Goal: Task Accomplishment & Management: Manage account settings

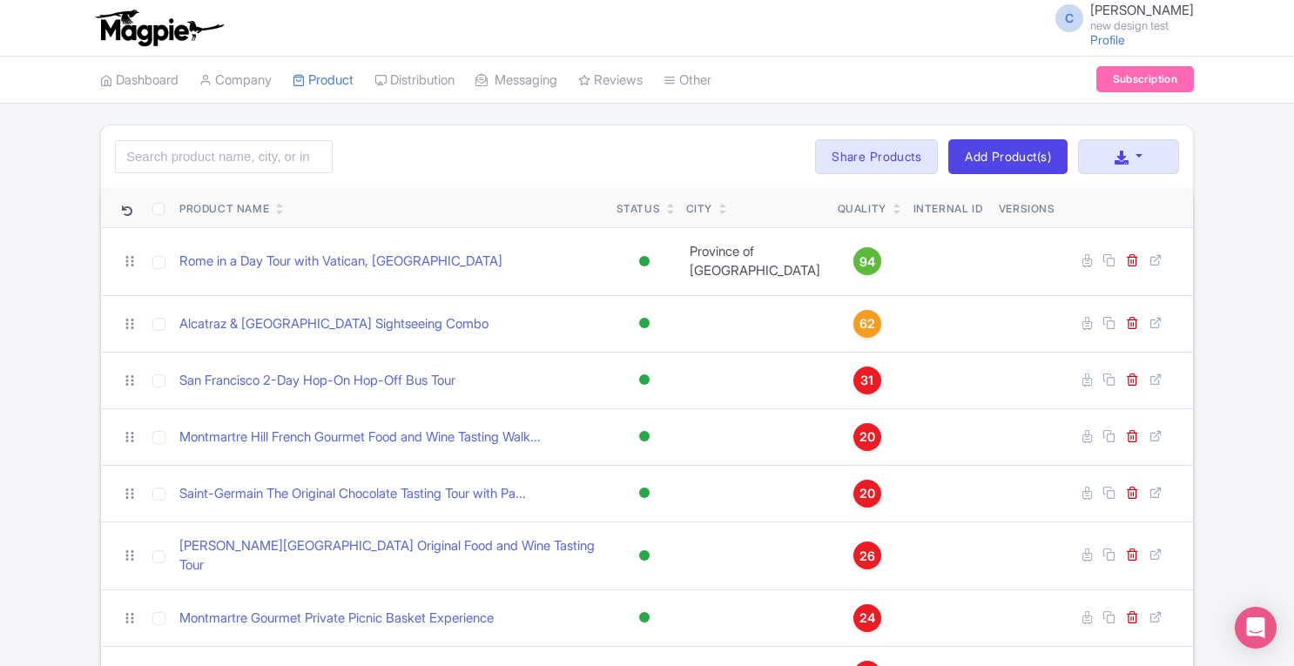
click at [0, 0] on link "Manage Resellers" at bounding box center [0, 0] width 0 height 0
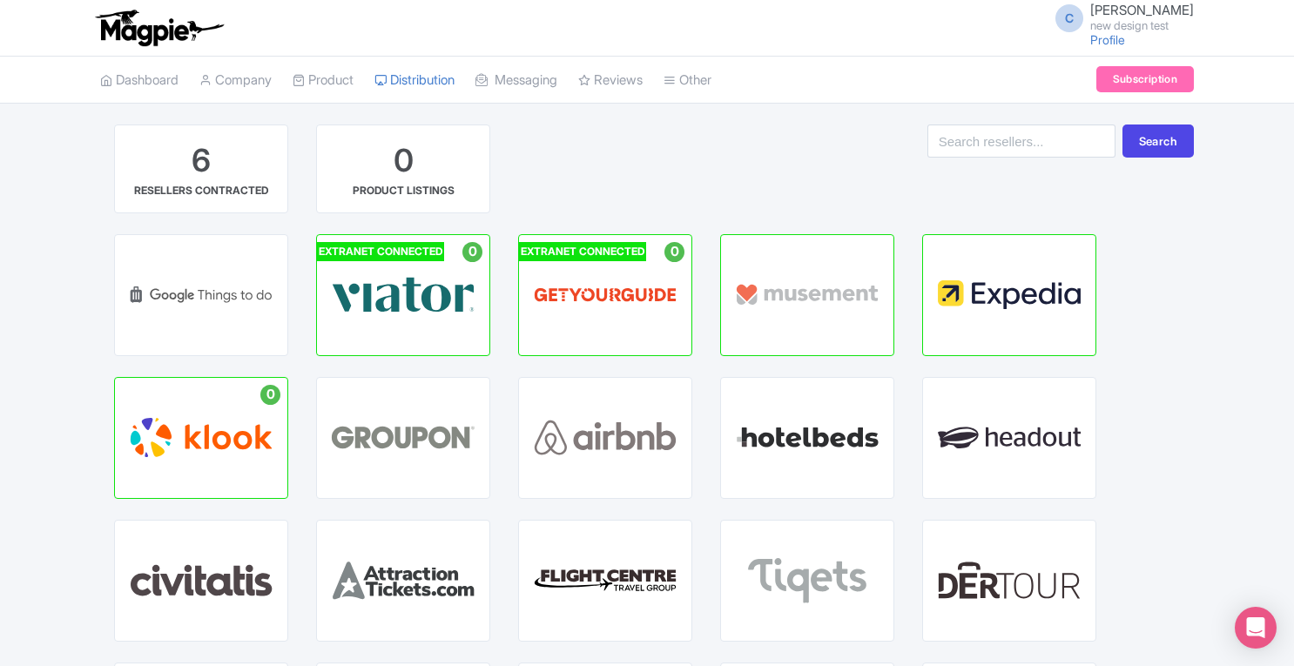
click at [404, 321] on div "VIATOR HUB" at bounding box center [403, 295] width 172 height 120
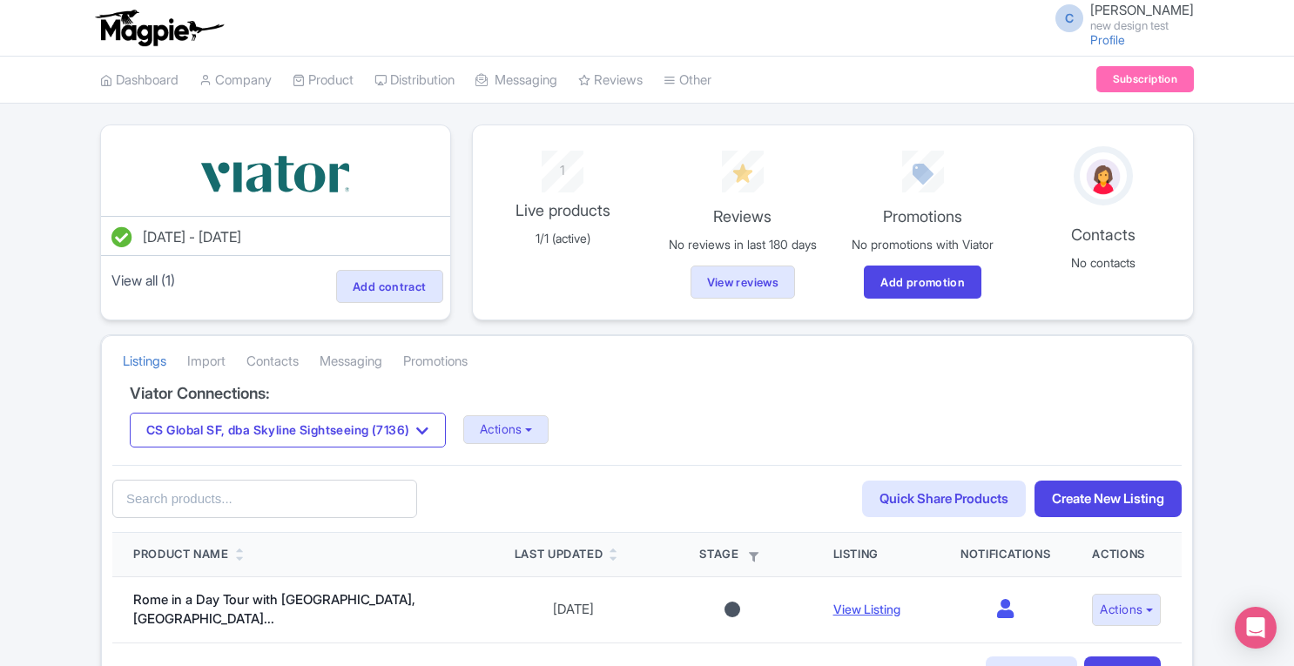
click at [218, 360] on link "Import" at bounding box center [206, 362] width 38 height 48
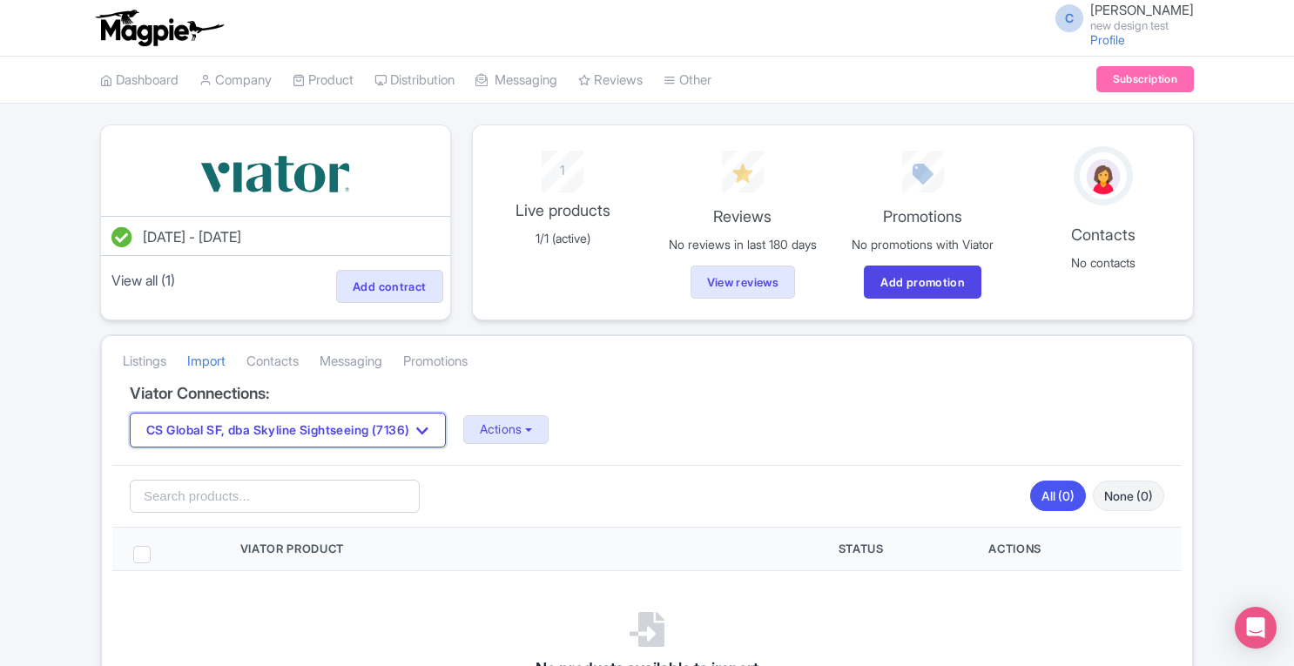
click at [428, 424] on icon "button" at bounding box center [422, 431] width 12 height 14
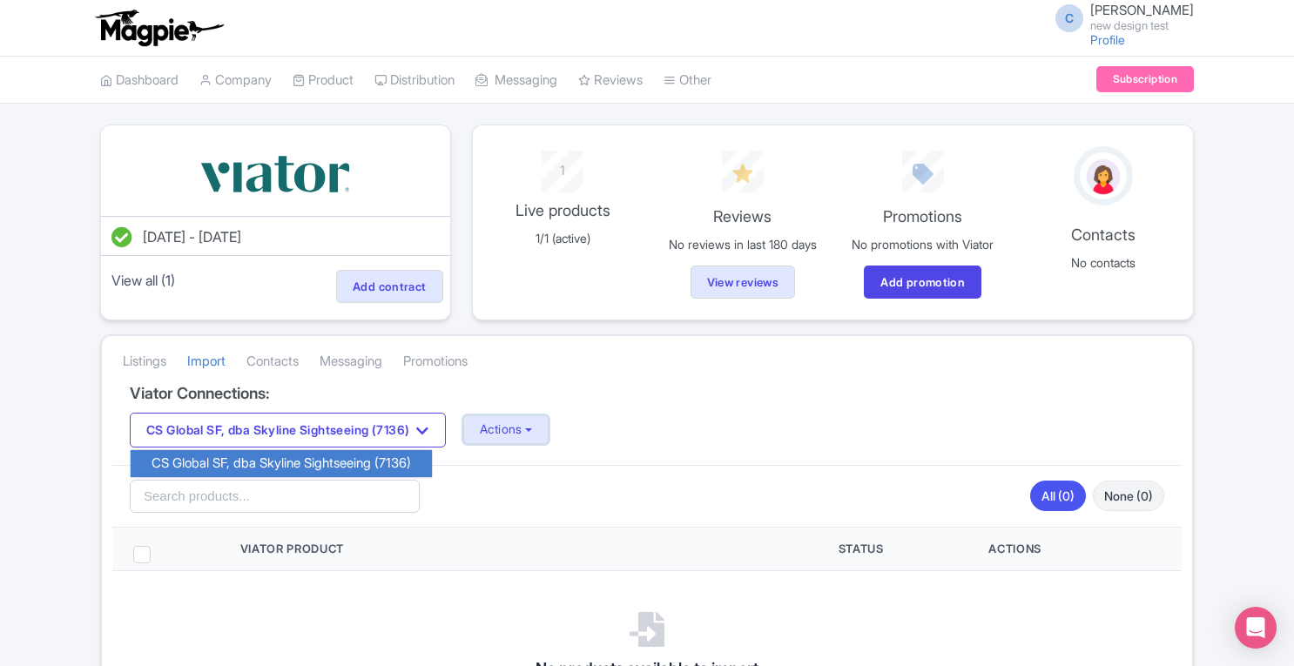
click at [520, 431] on button "Actions" at bounding box center [506, 429] width 86 height 29
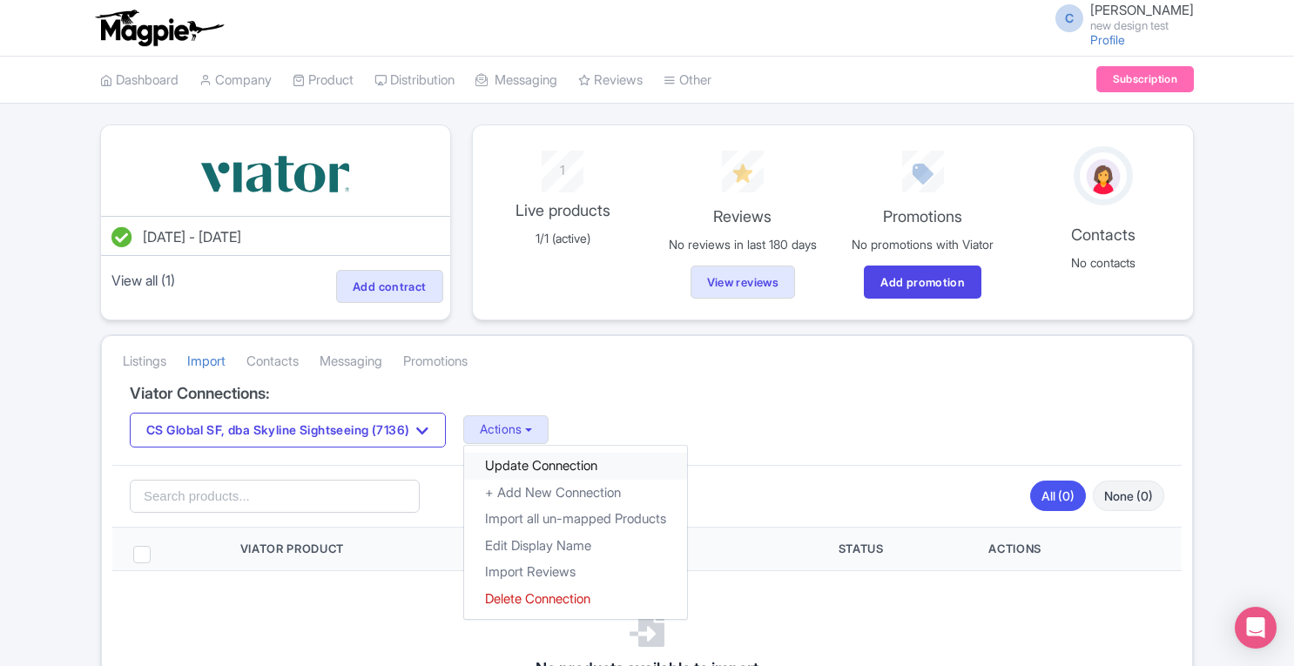
click at [542, 455] on link "Update Connection" at bounding box center [575, 466] width 223 height 27
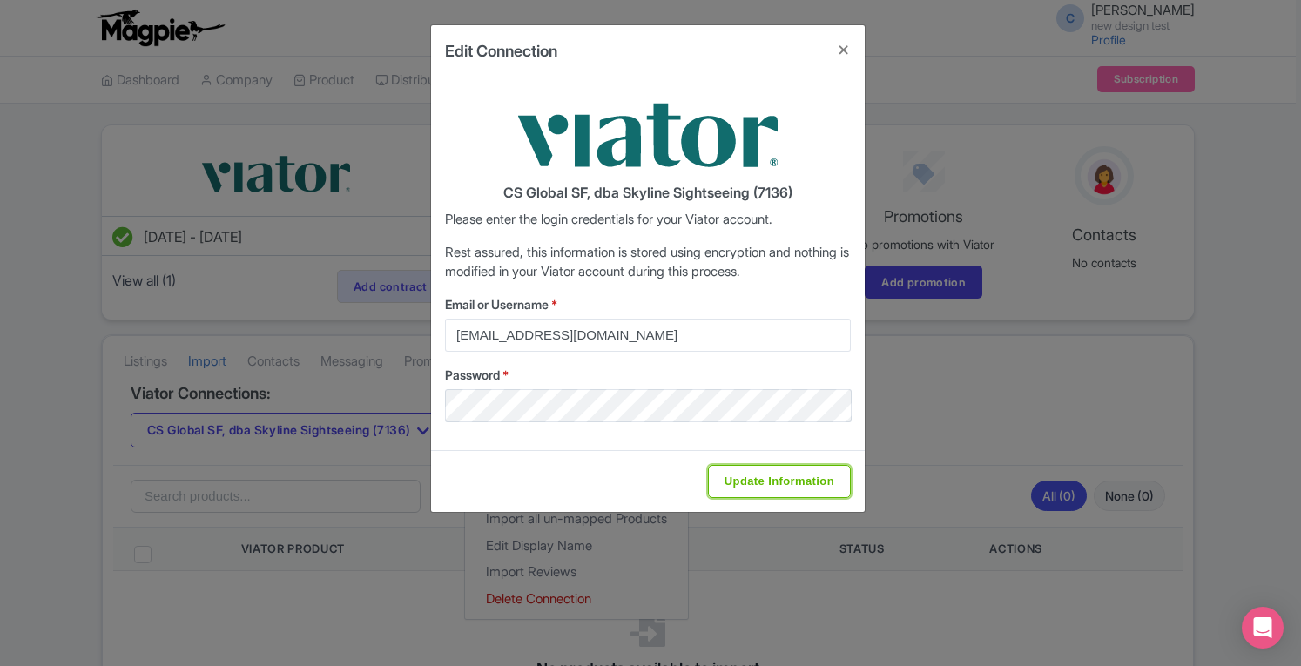
click at [737, 475] on input "Update Information" at bounding box center [779, 481] width 143 height 33
type input "Saving..."
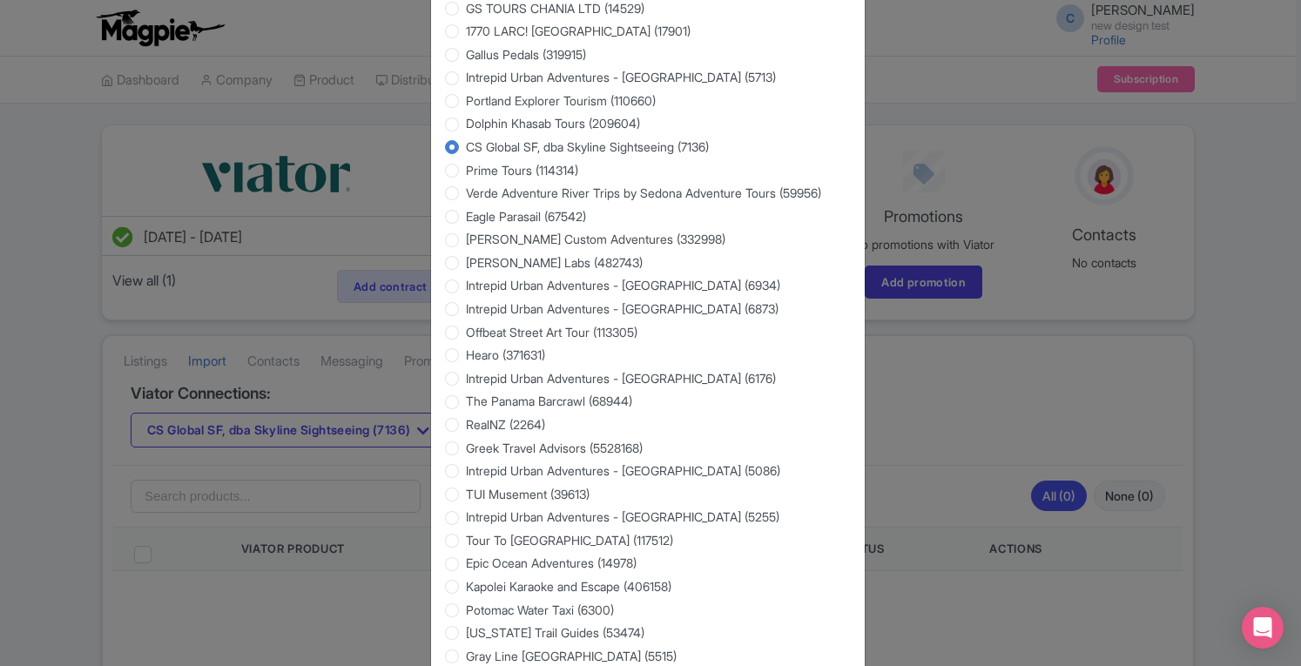
scroll to position [2763, 0]
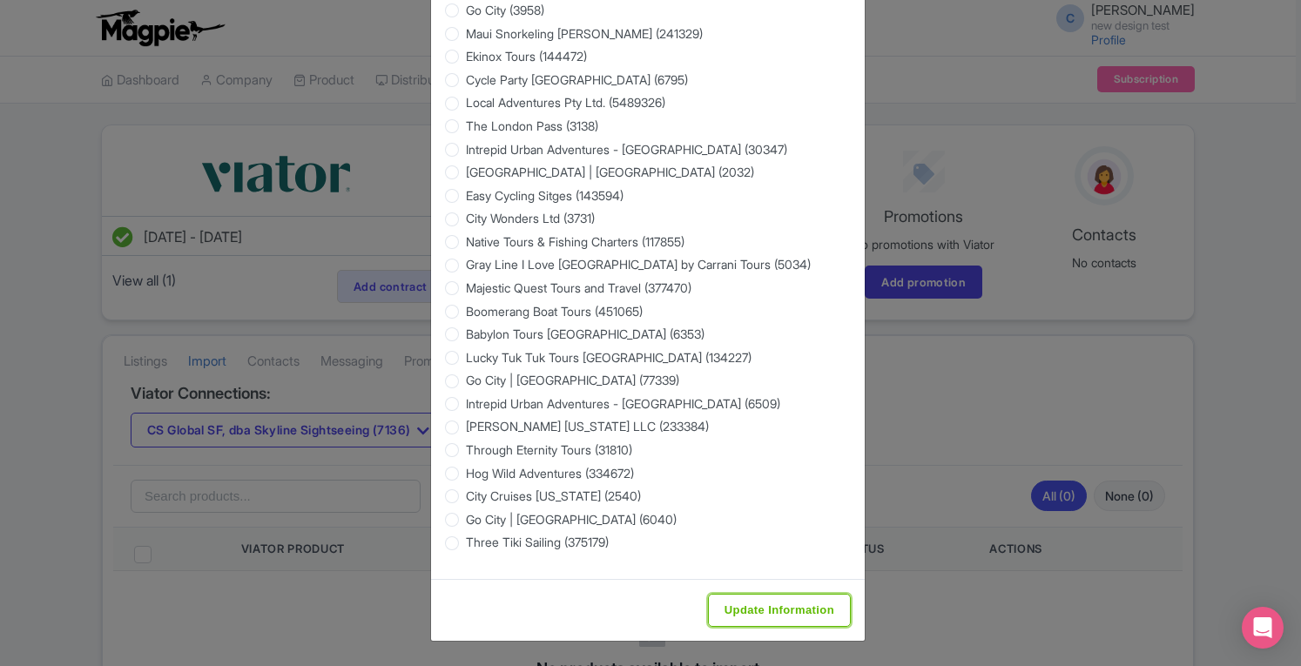
click at [824, 610] on input "Update Information" at bounding box center [779, 610] width 143 height 33
type input "Saving..."
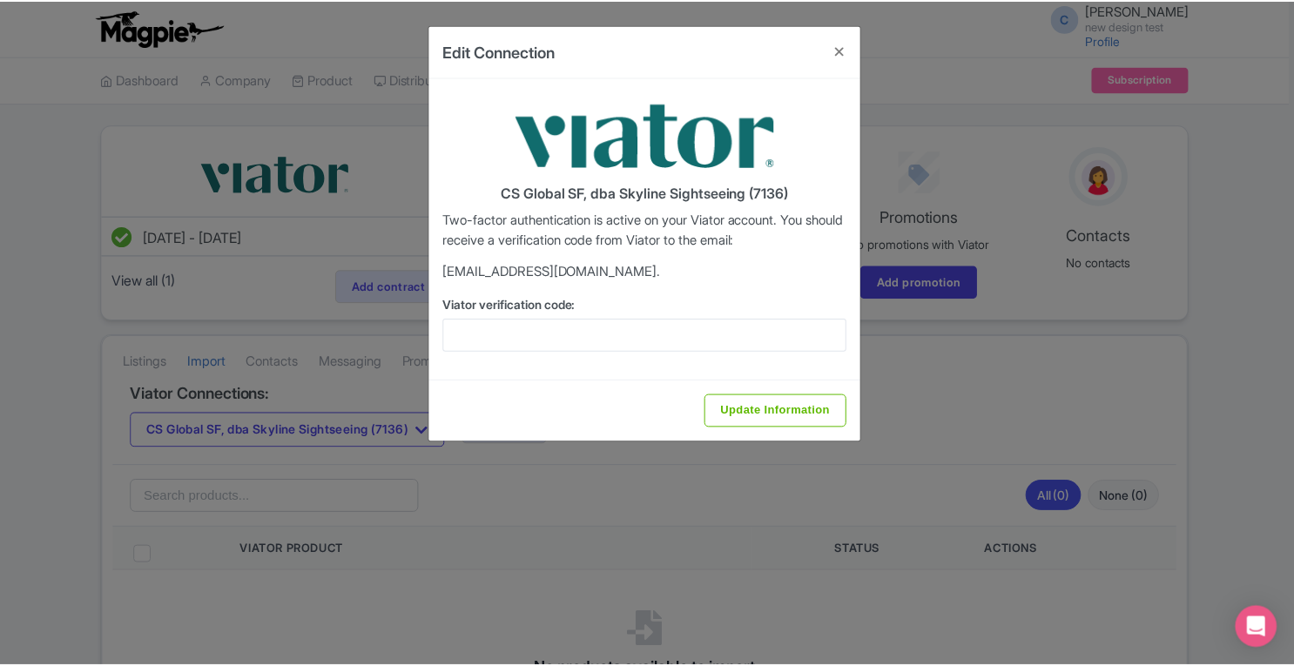
scroll to position [0, 0]
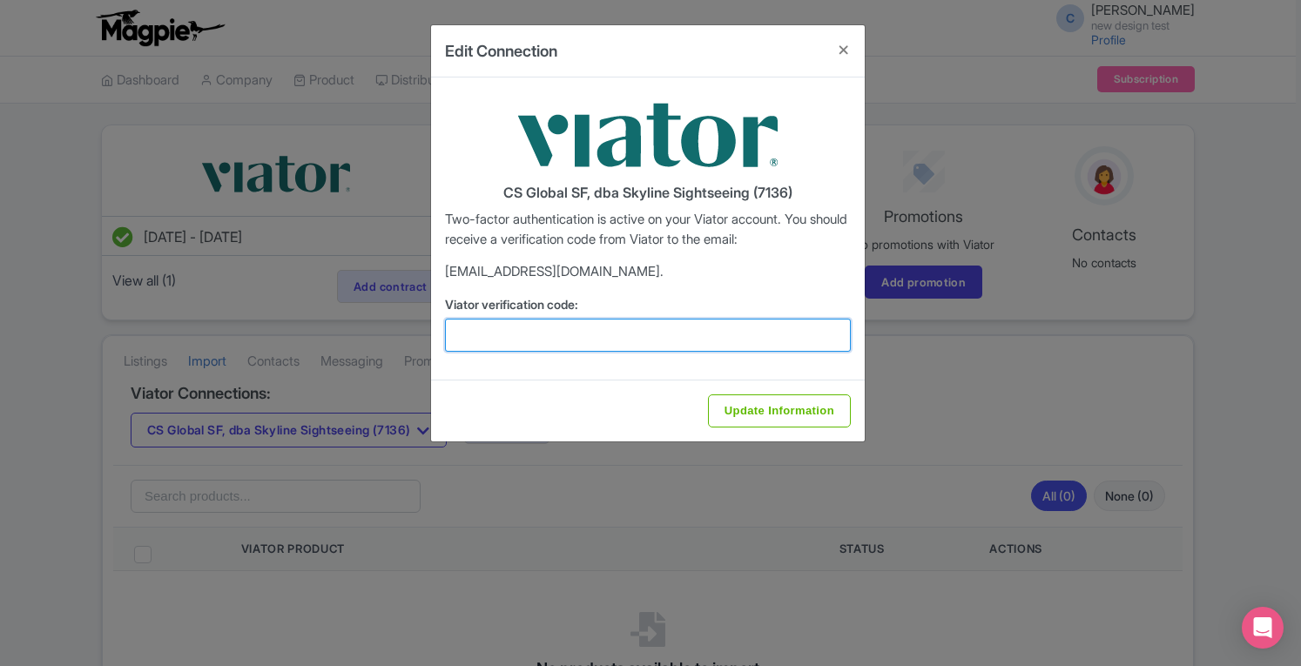
click at [548, 334] on input "Viator verification code:" at bounding box center [648, 335] width 406 height 33
paste input "941621"
type input "941621"
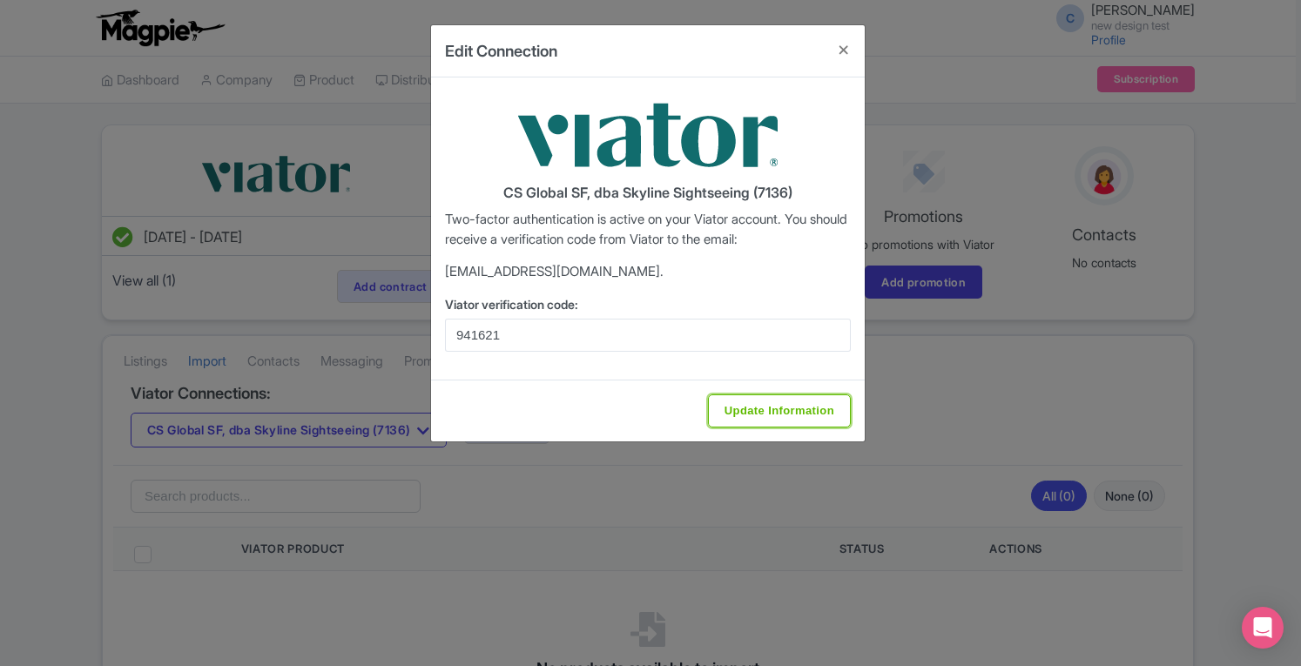
click at [792, 407] on input "Update Information" at bounding box center [779, 411] width 143 height 33
type input "Update Information"
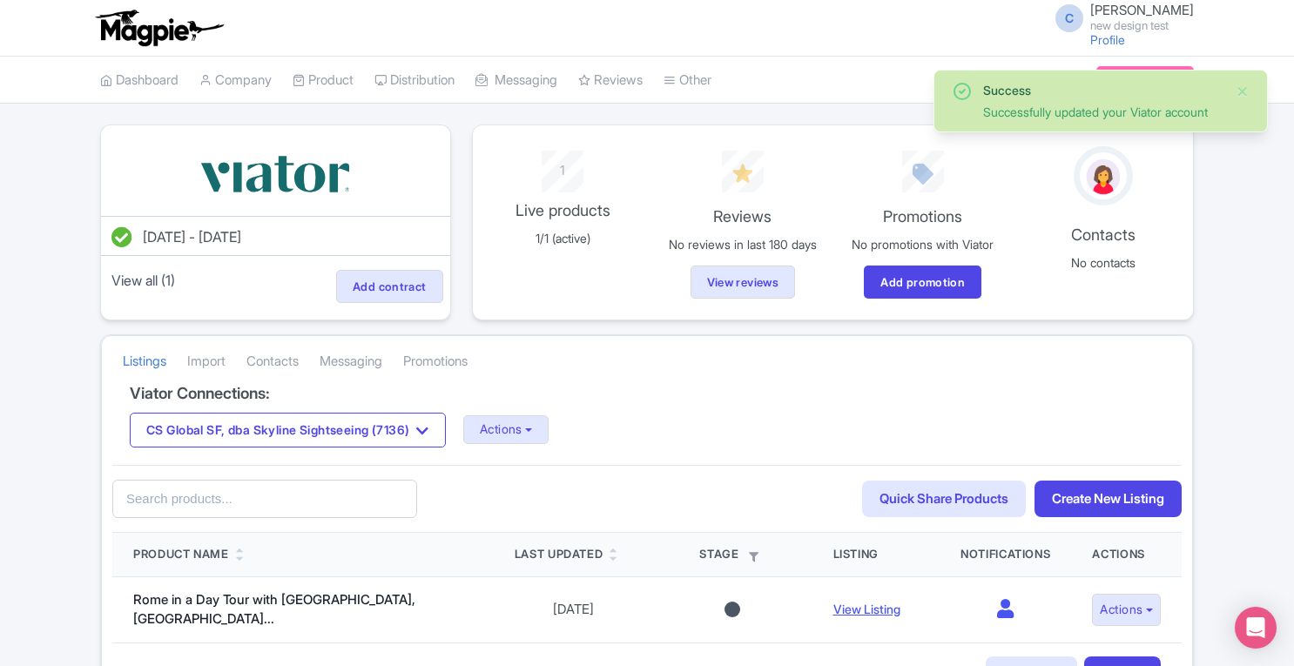
click at [226, 358] on link "Import" at bounding box center [206, 362] width 38 height 48
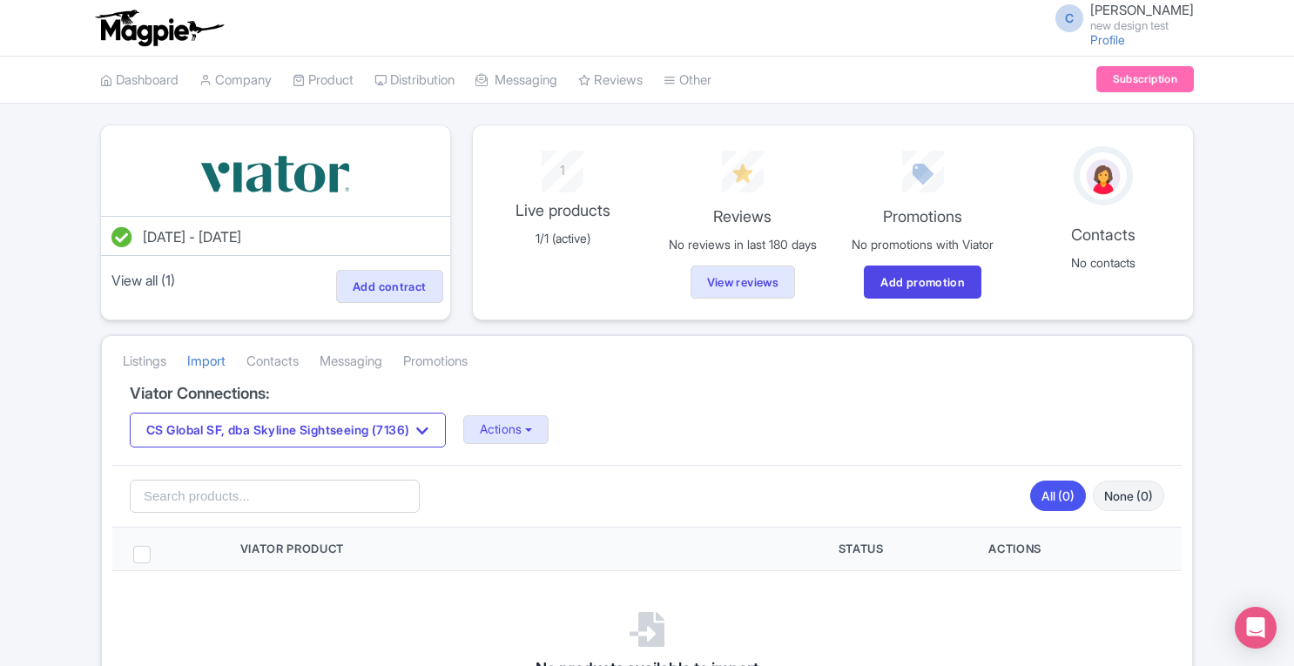
scroll to position [195, 0]
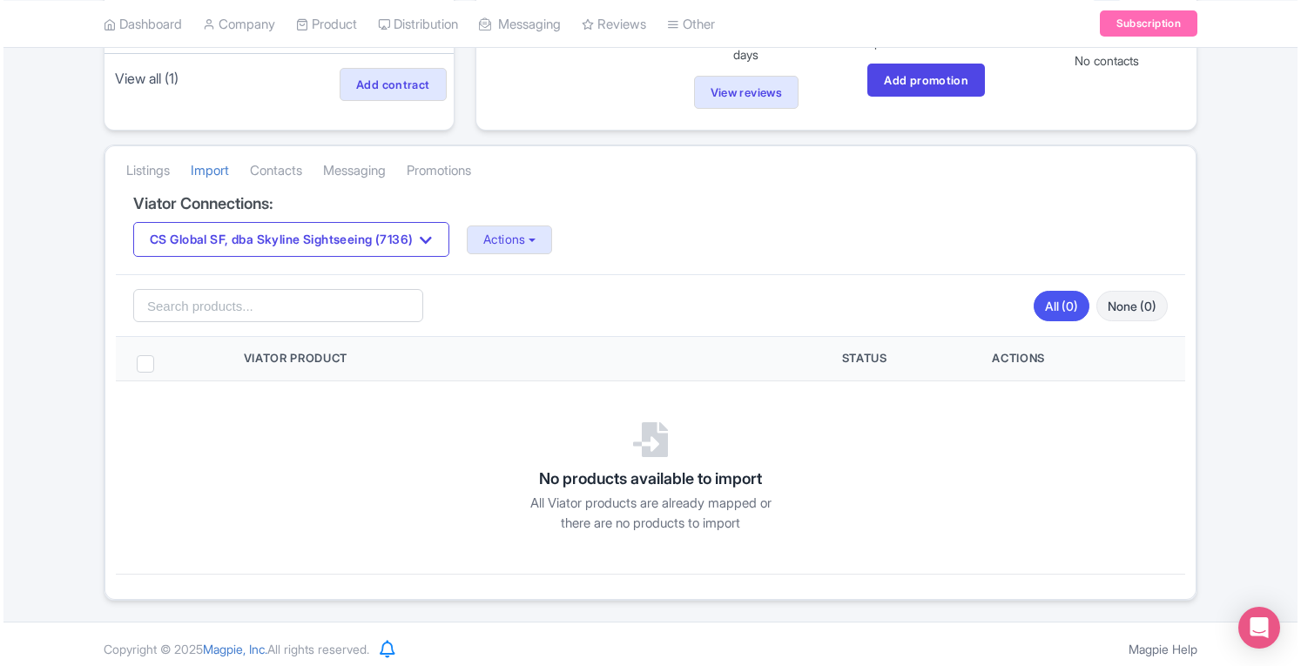
scroll to position [206, 0]
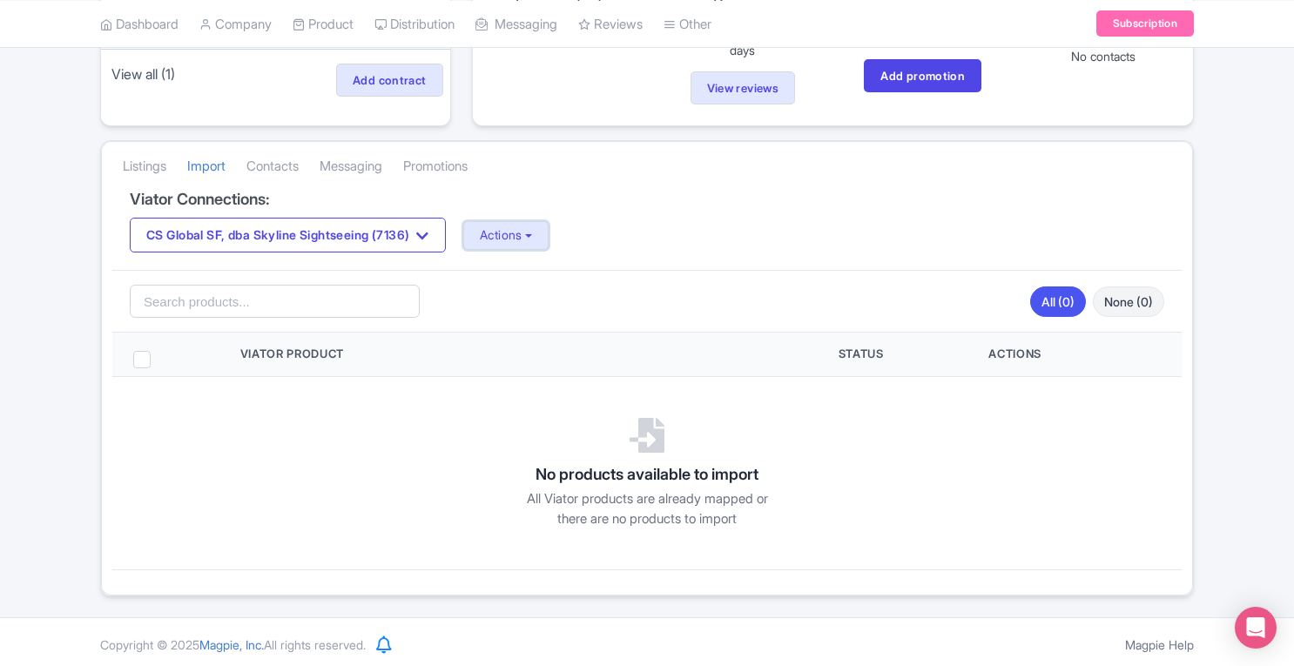
click at [519, 235] on button "Actions" at bounding box center [506, 235] width 86 height 29
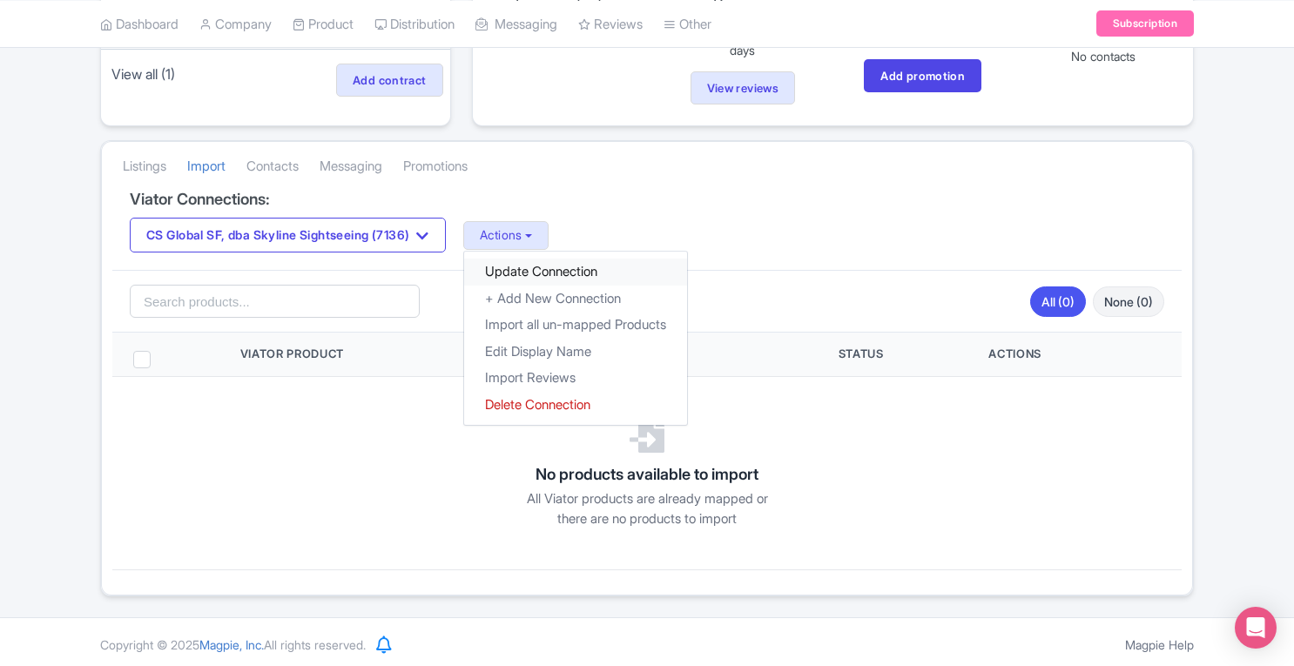
click at [542, 265] on link "Update Connection" at bounding box center [575, 272] width 223 height 27
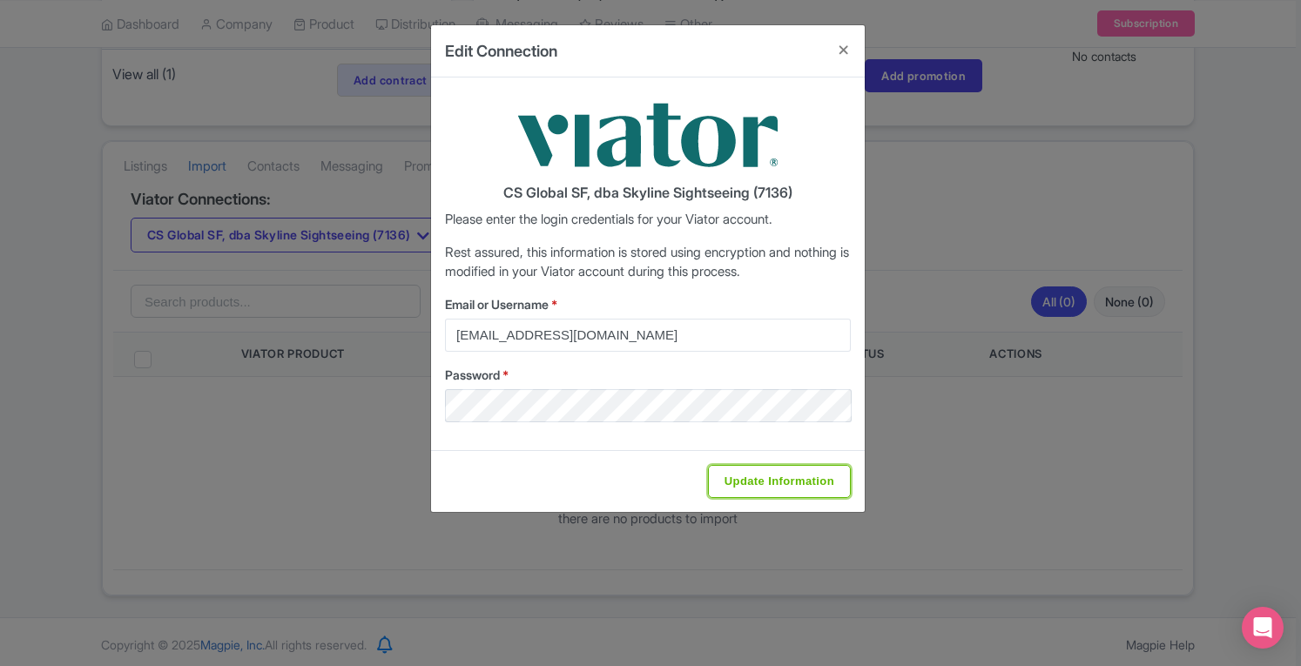
click at [765, 492] on input "Update Information" at bounding box center [779, 481] width 143 height 33
type input "Saving..."
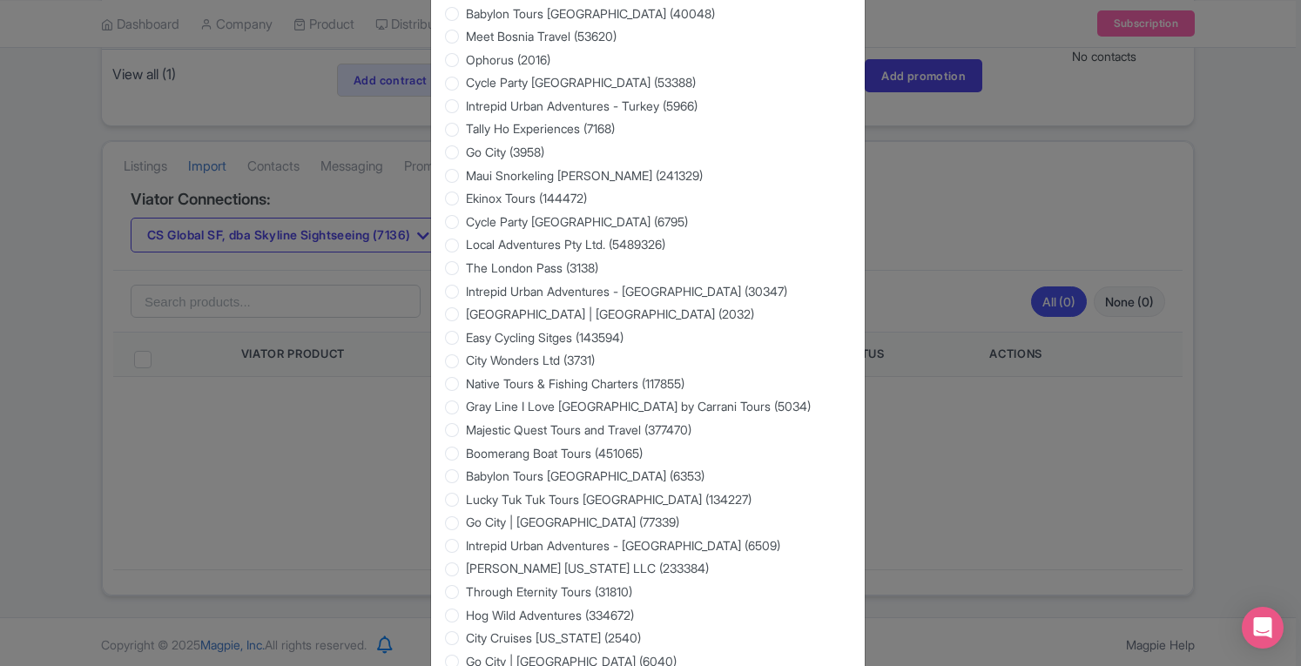
scroll to position [2763, 0]
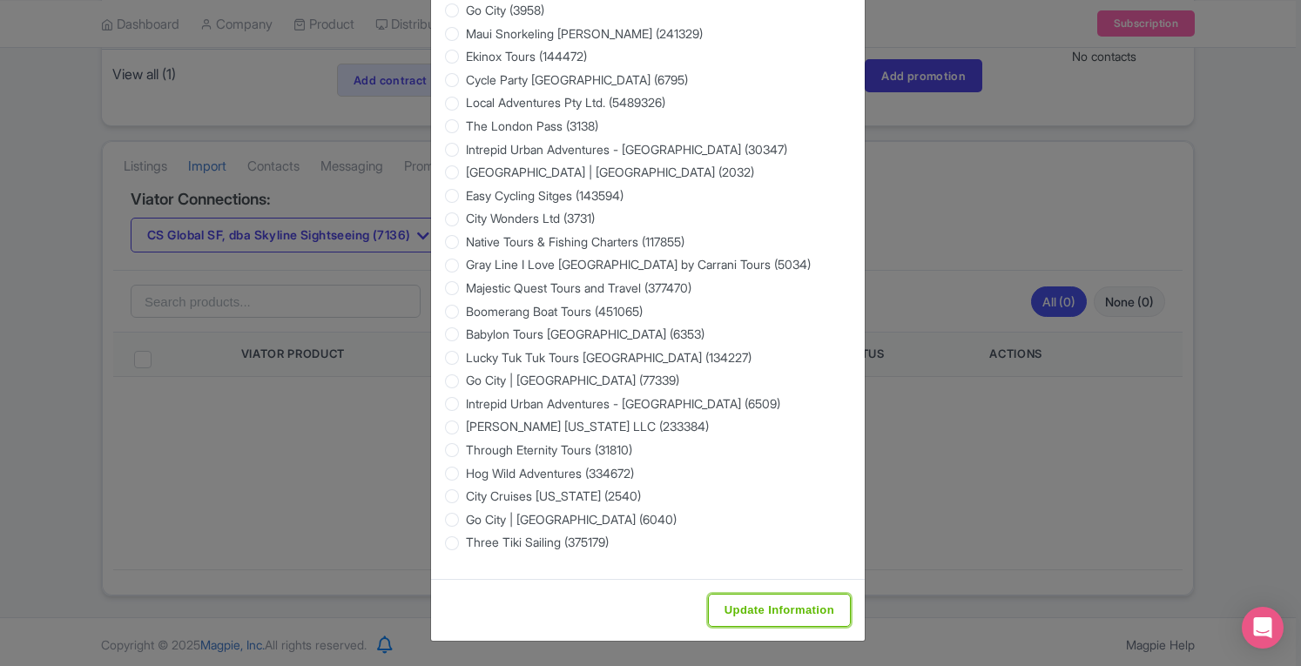
click at [801, 604] on input "Update Information" at bounding box center [779, 610] width 143 height 33
type input "Saving..."
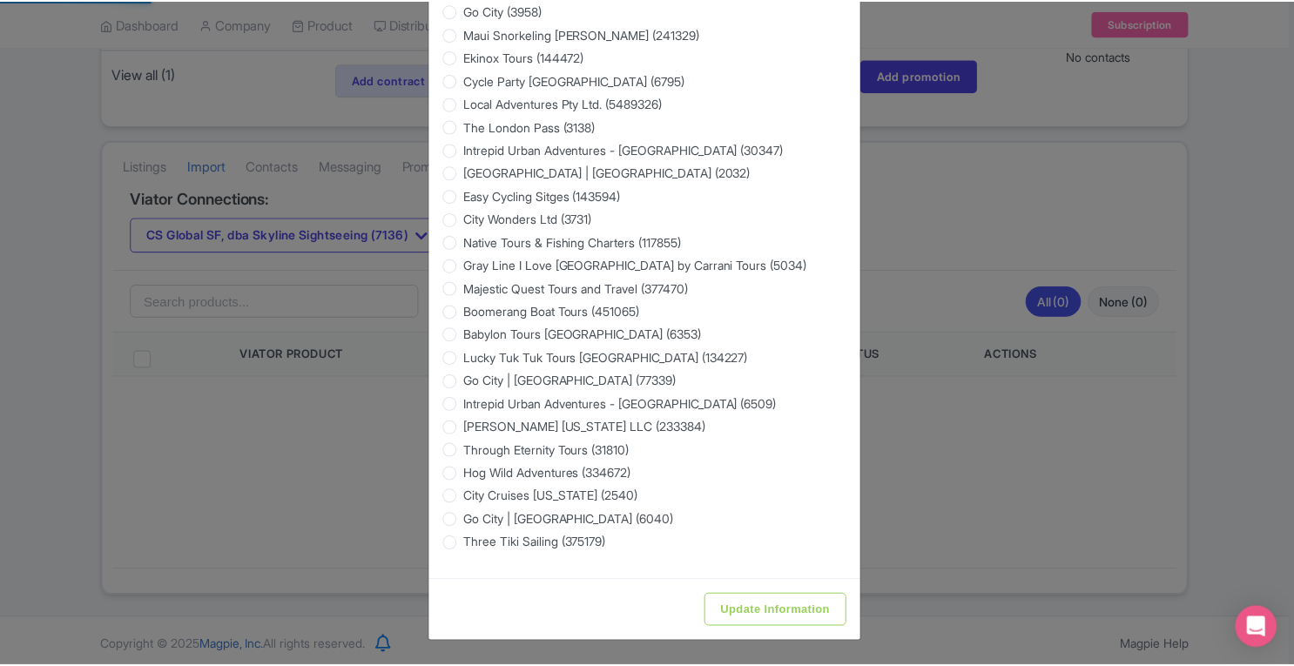
scroll to position [0, 0]
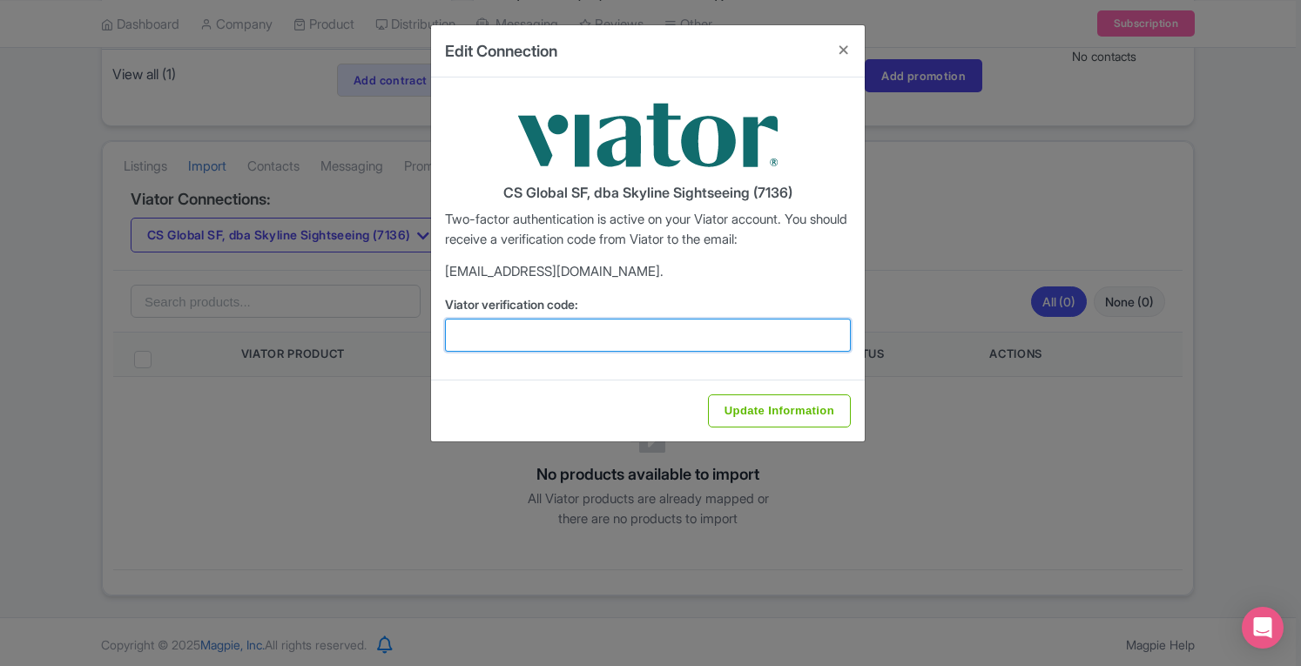
click at [583, 330] on input "Viator verification code:" at bounding box center [648, 335] width 406 height 33
paste input "761357"
type input "761357"
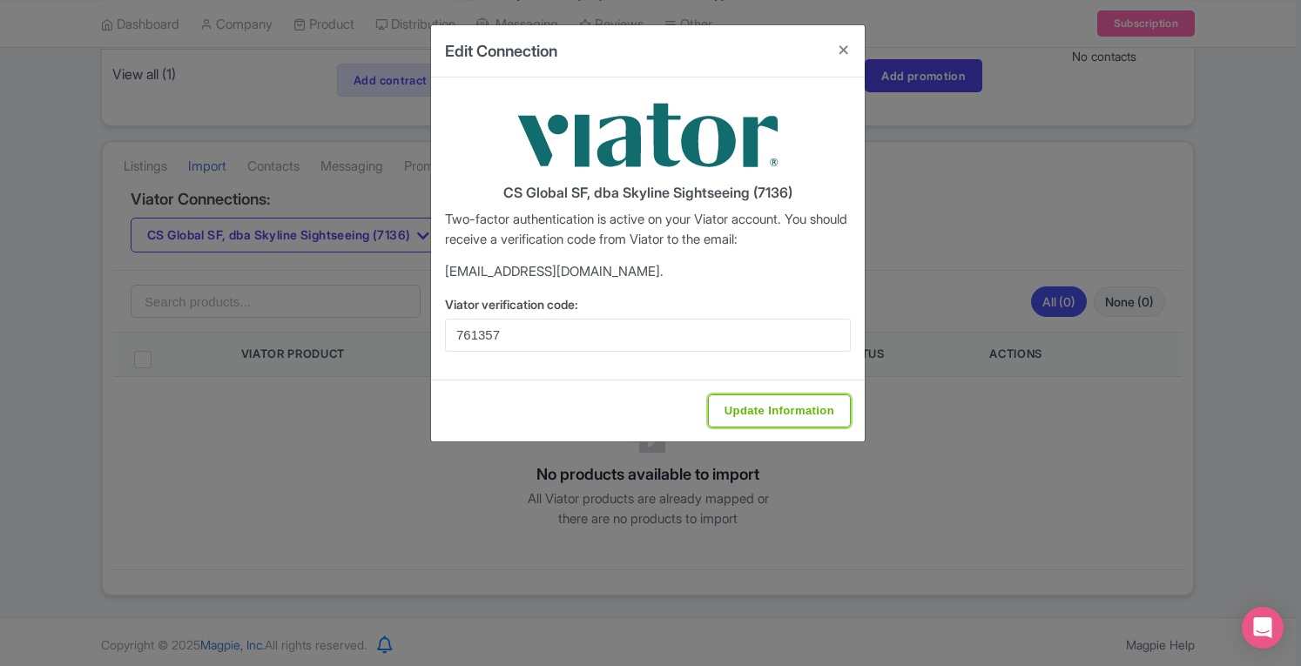
click at [775, 405] on input "Update Information" at bounding box center [779, 411] width 143 height 33
type input "Update Information"
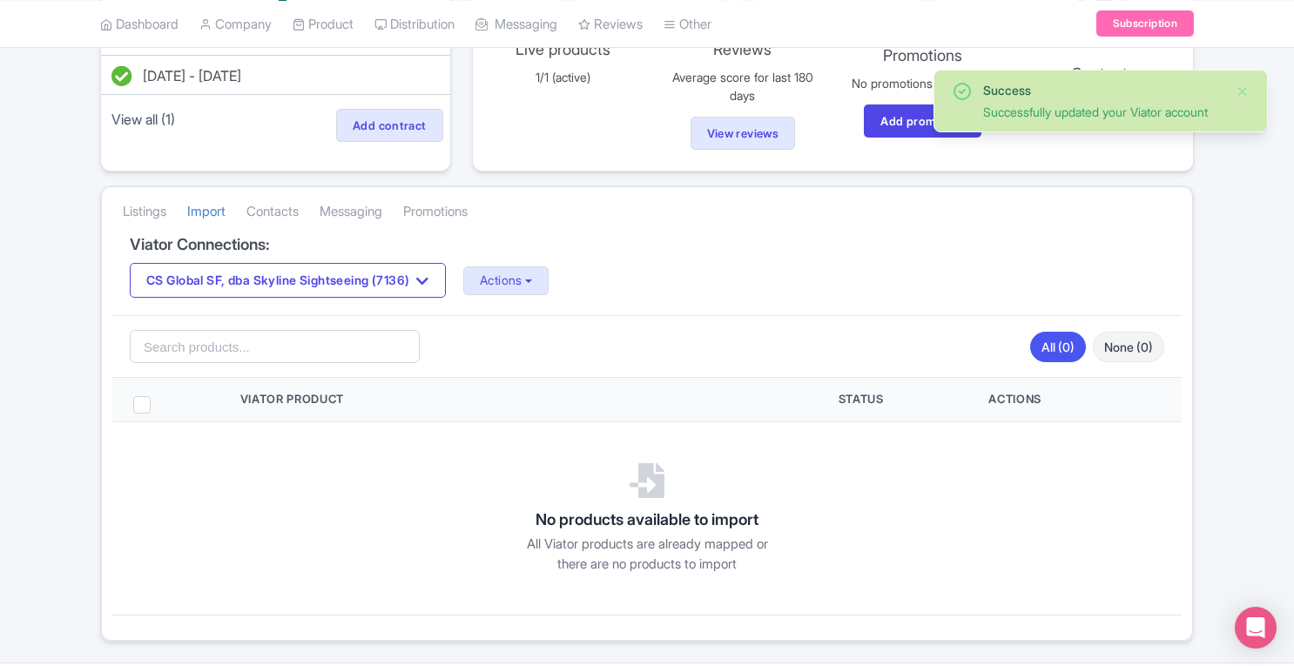
scroll to position [139, 0]
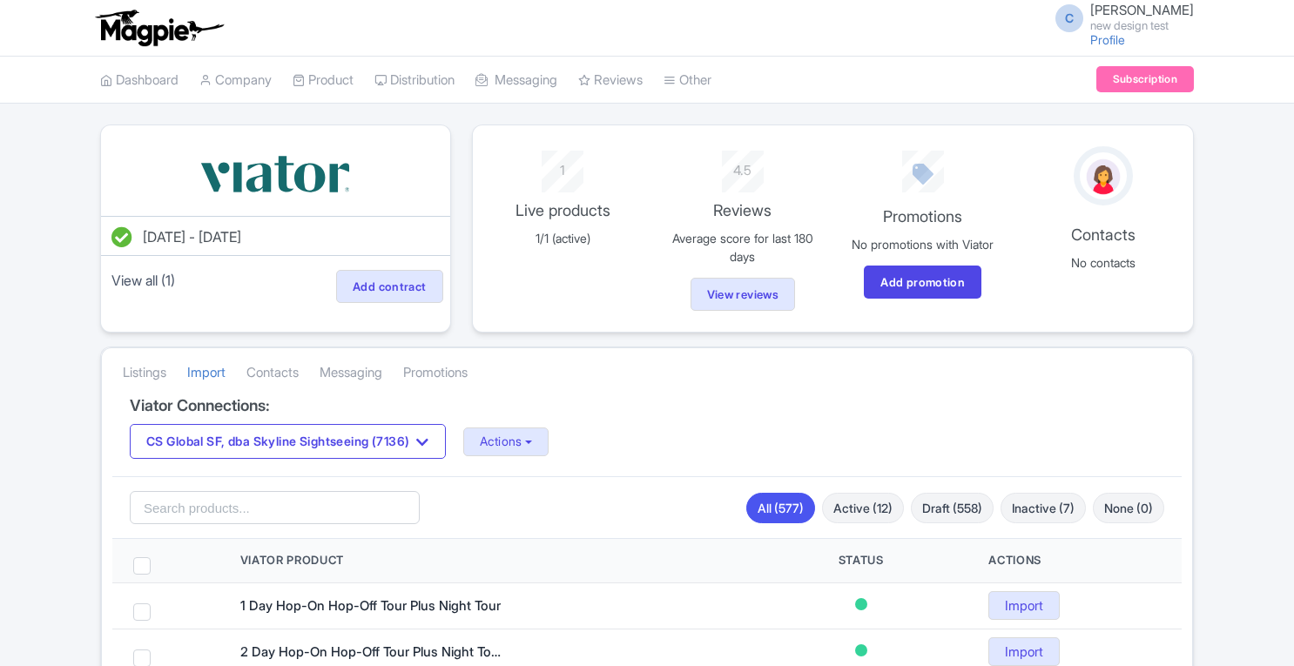
scroll to position [139, 0]
